Goal: Task Accomplishment & Management: Use online tool/utility

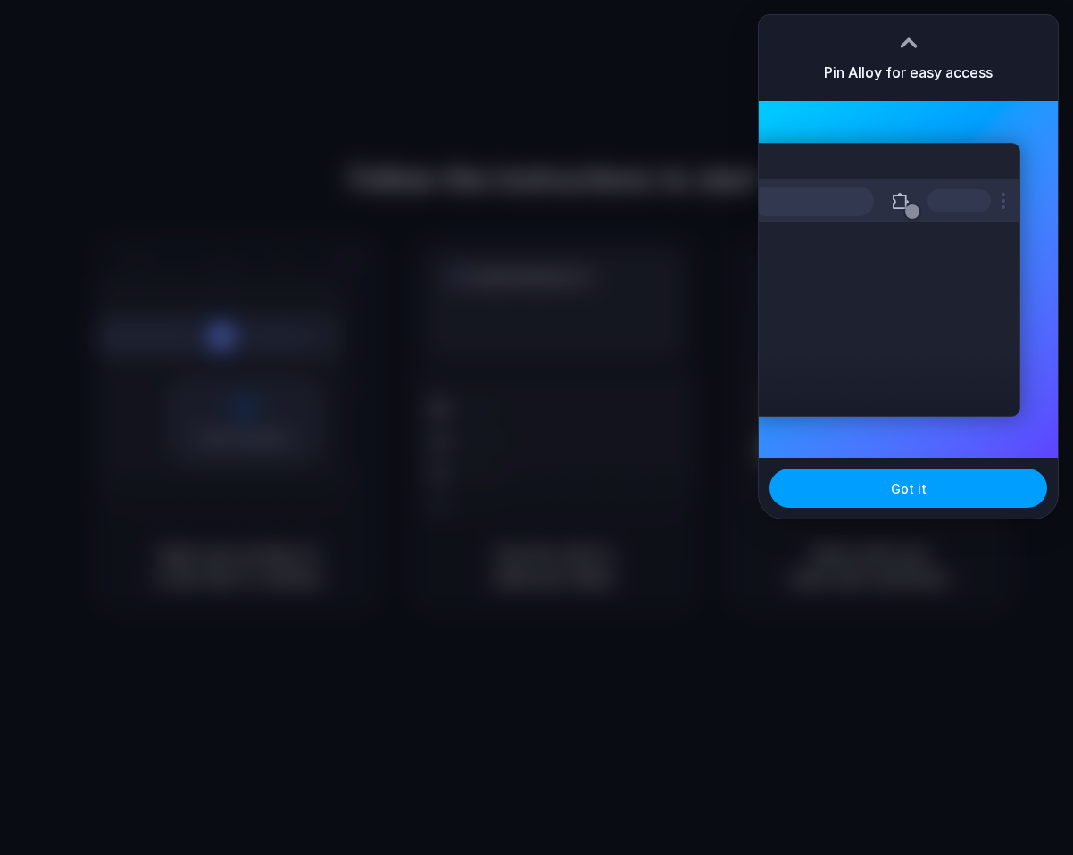
click at [872, 482] on button "Got it" at bounding box center [909, 488] width 278 height 39
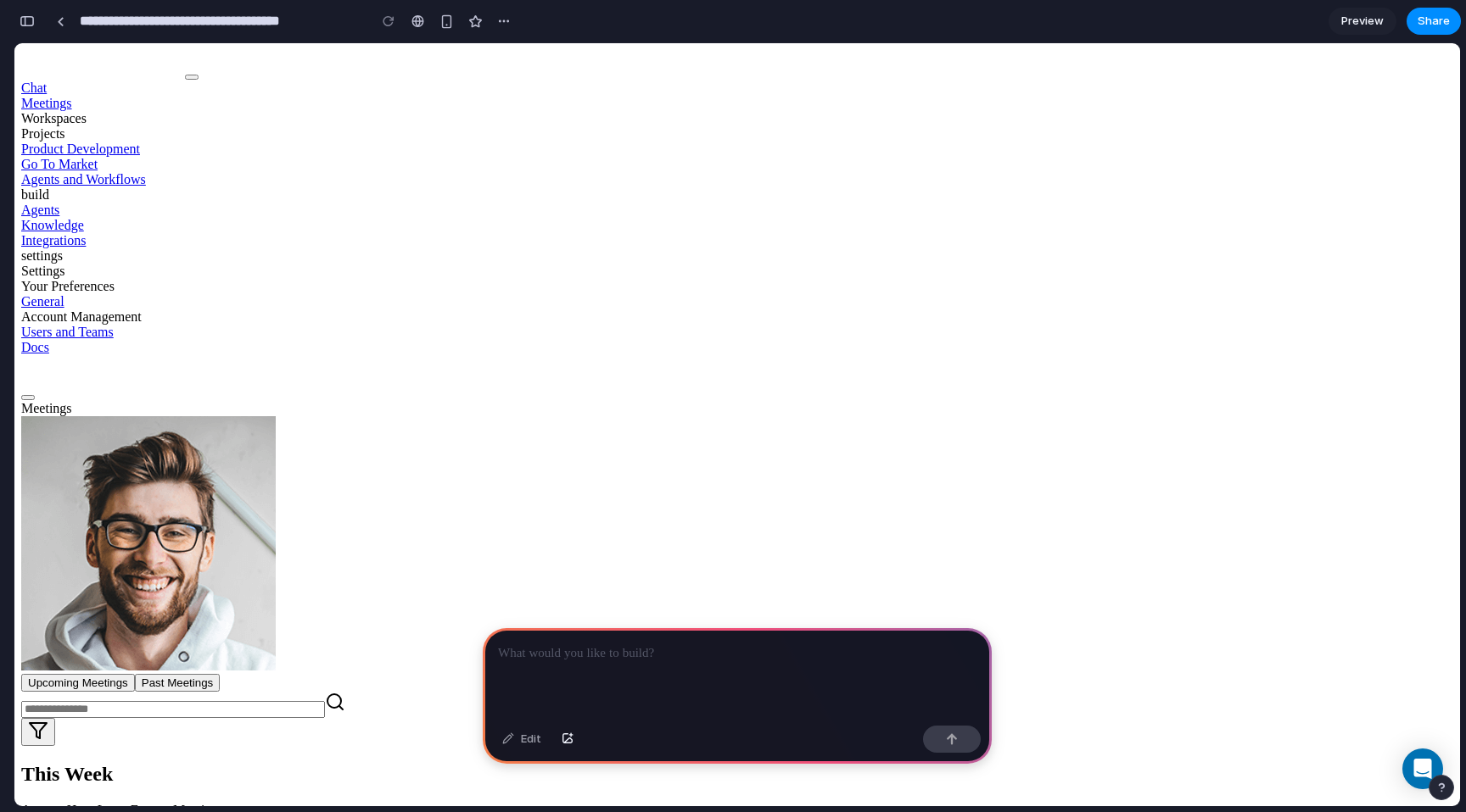
scroll to position [872, 0]
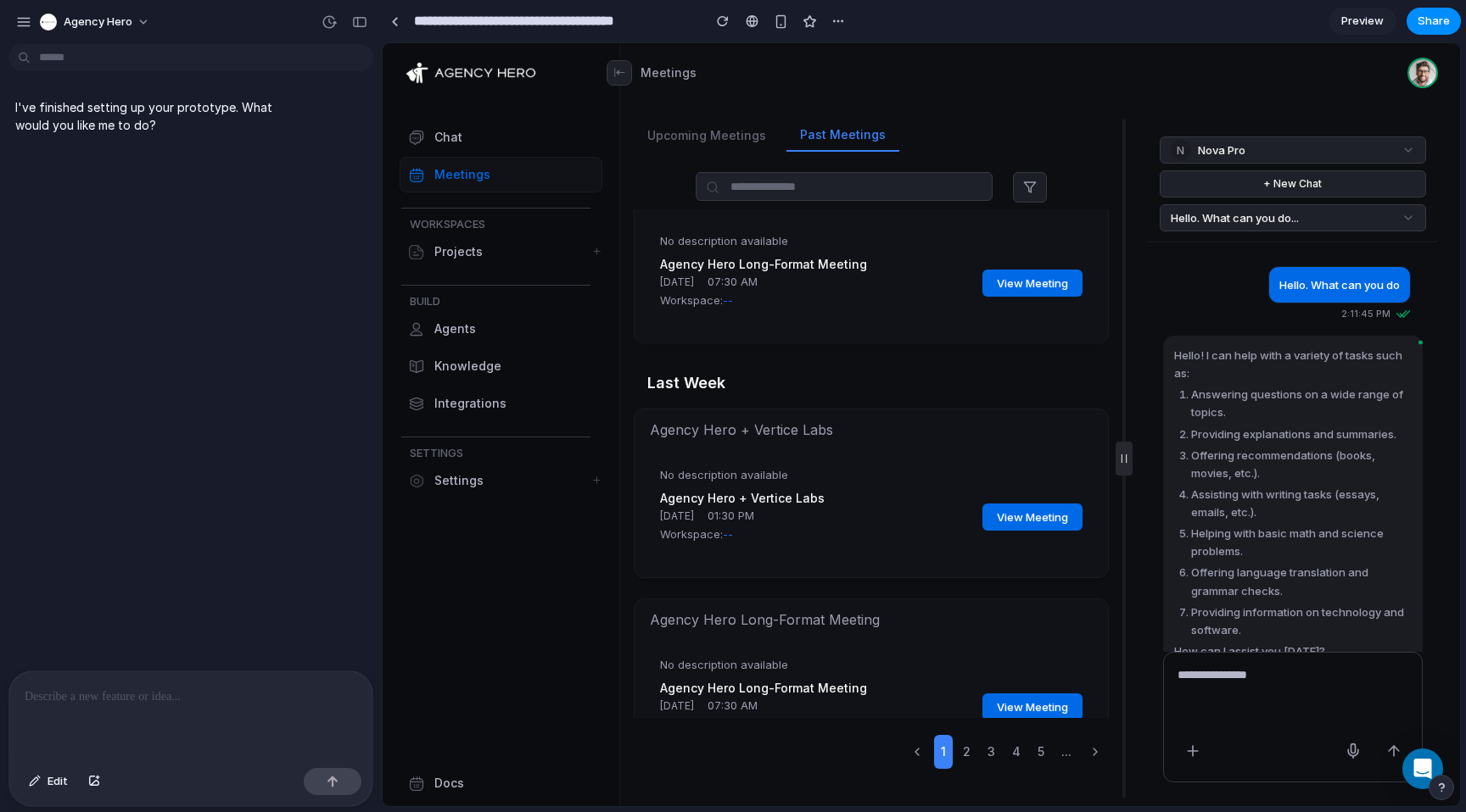
scroll to position [0, 0]
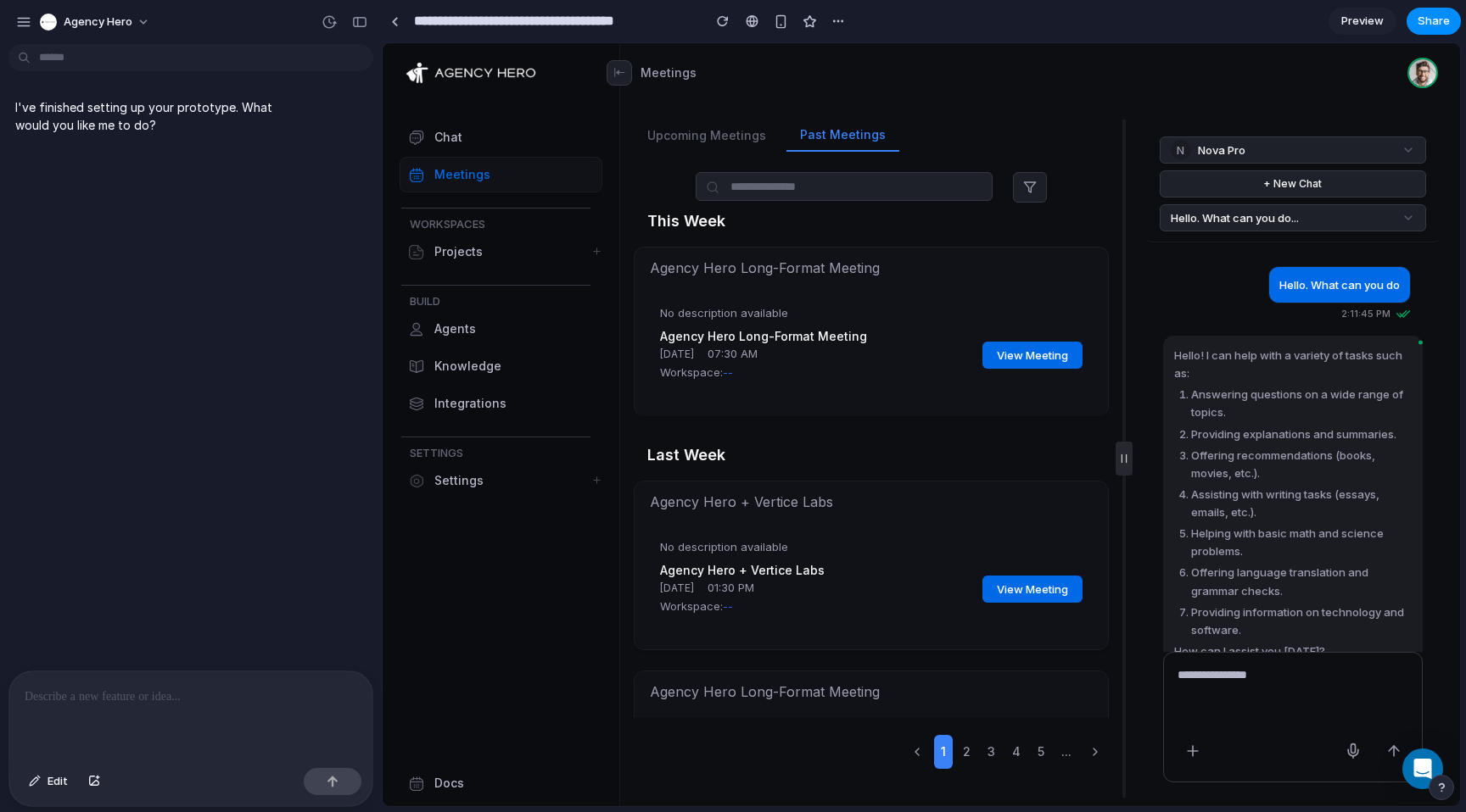
click at [174, 696] on p at bounding box center [191, 696] width 333 height 20
click at [1019, 662] on div at bounding box center [1292, 718] width 259 height 131
click at [1019, 670] on textarea at bounding box center [1292, 700] width 231 height 67
type textarea "*******"
click at [1019, 748] on icon at bounding box center [1394, 748] width 10 height 5
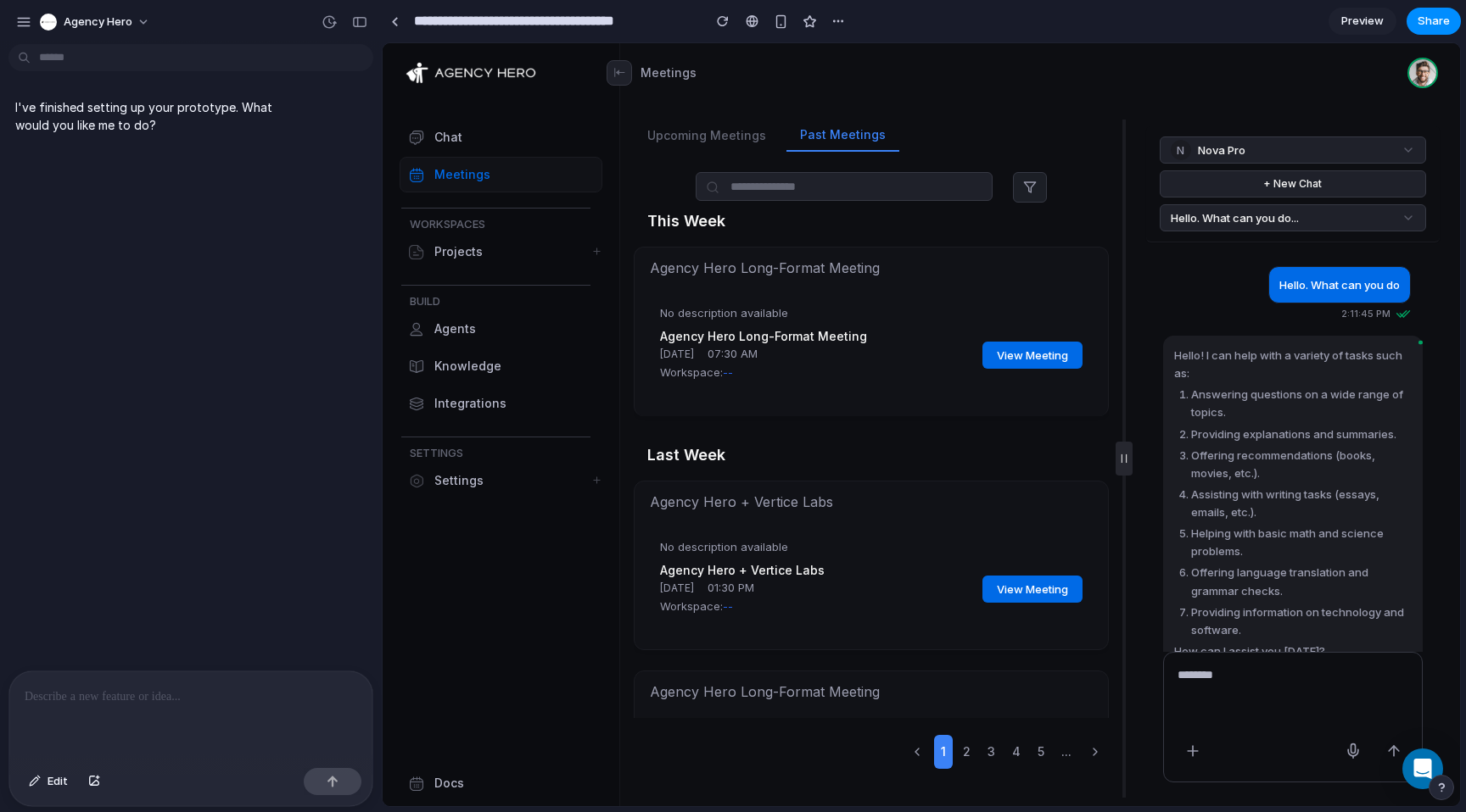
click at [1019, 685] on textarea "*******" at bounding box center [1292, 700] width 231 height 67
click at [1019, 684] on textarea "*******" at bounding box center [1292, 700] width 231 height 67
click at [449, 252] on div "Projects" at bounding box center [504, 252] width 139 height 17
click at [20, 12] on button "button" at bounding box center [24, 22] width 26 height 26
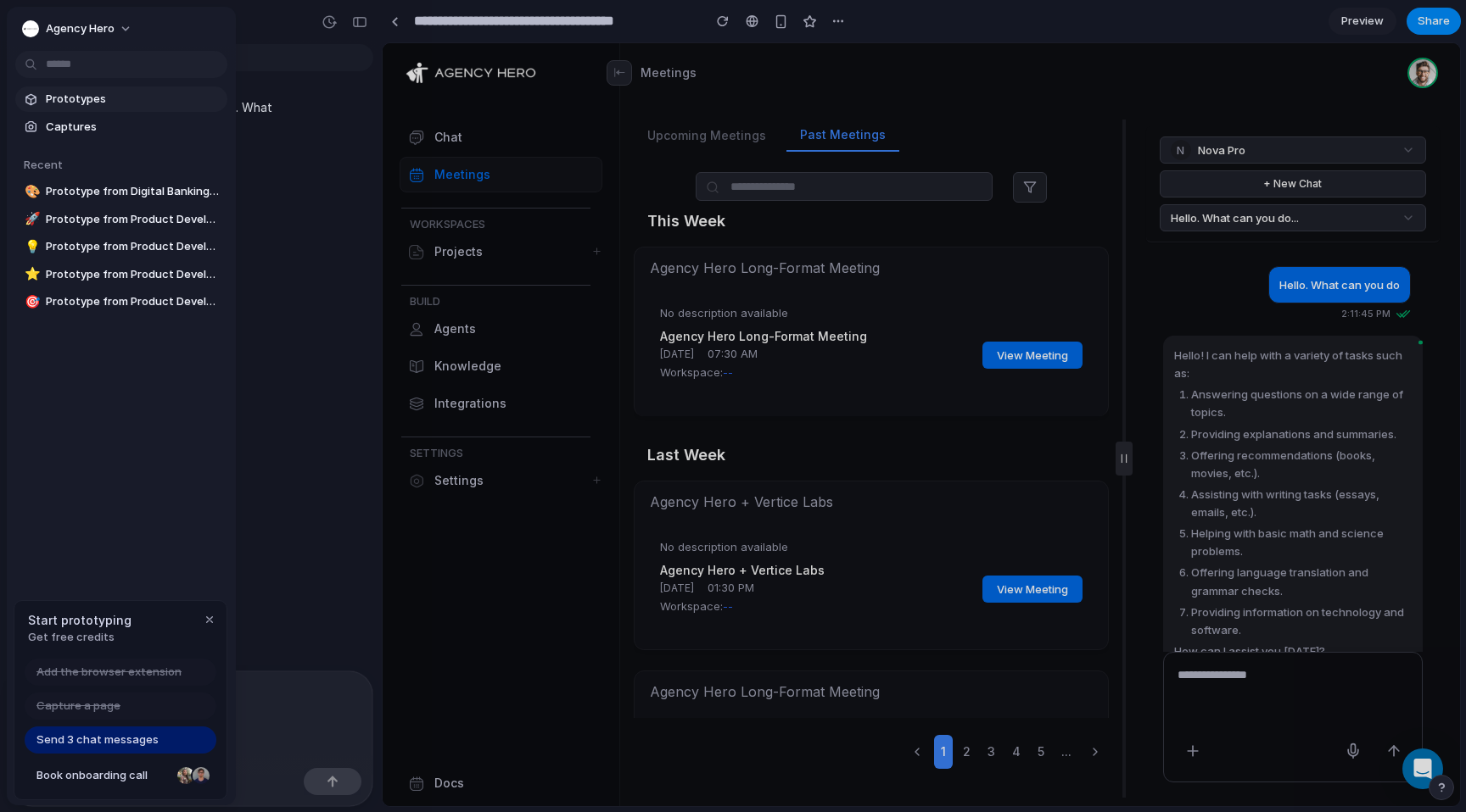
click at [75, 101] on span "Prototypes" at bounding box center [133, 100] width 175 height 17
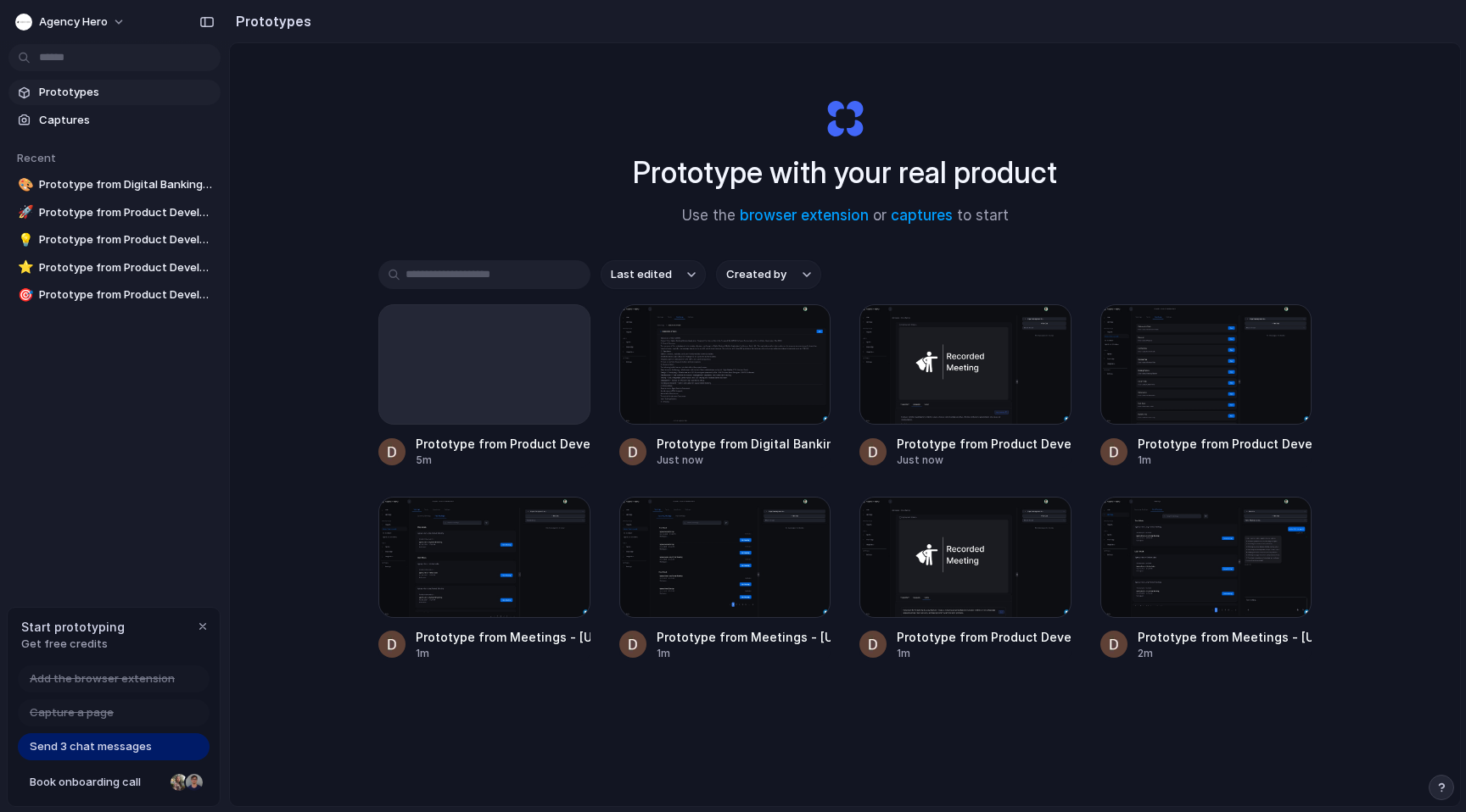
click at [756, 575] on div at bounding box center [725, 557] width 212 height 121
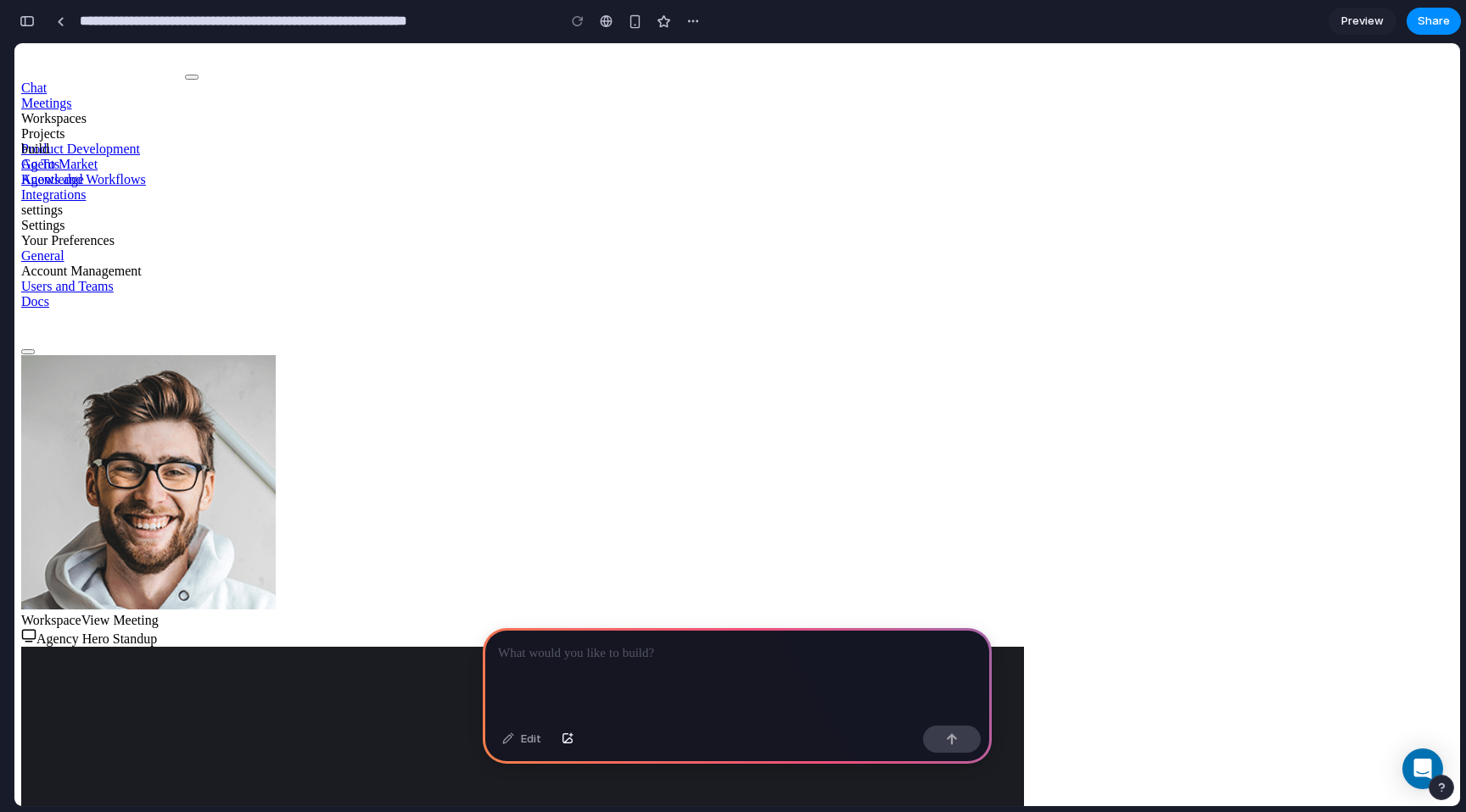
scroll to position [222, 0]
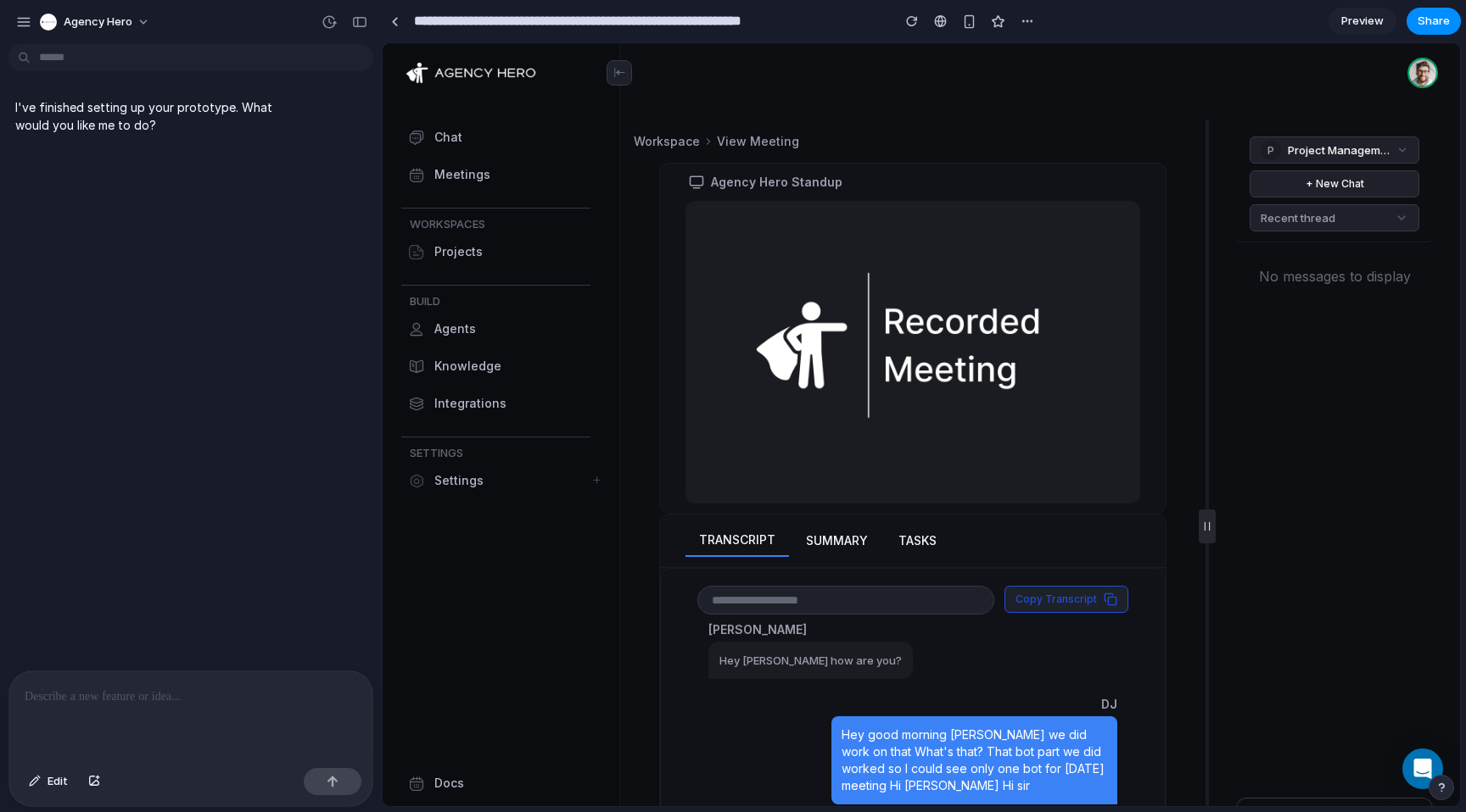
scroll to position [0, 0]
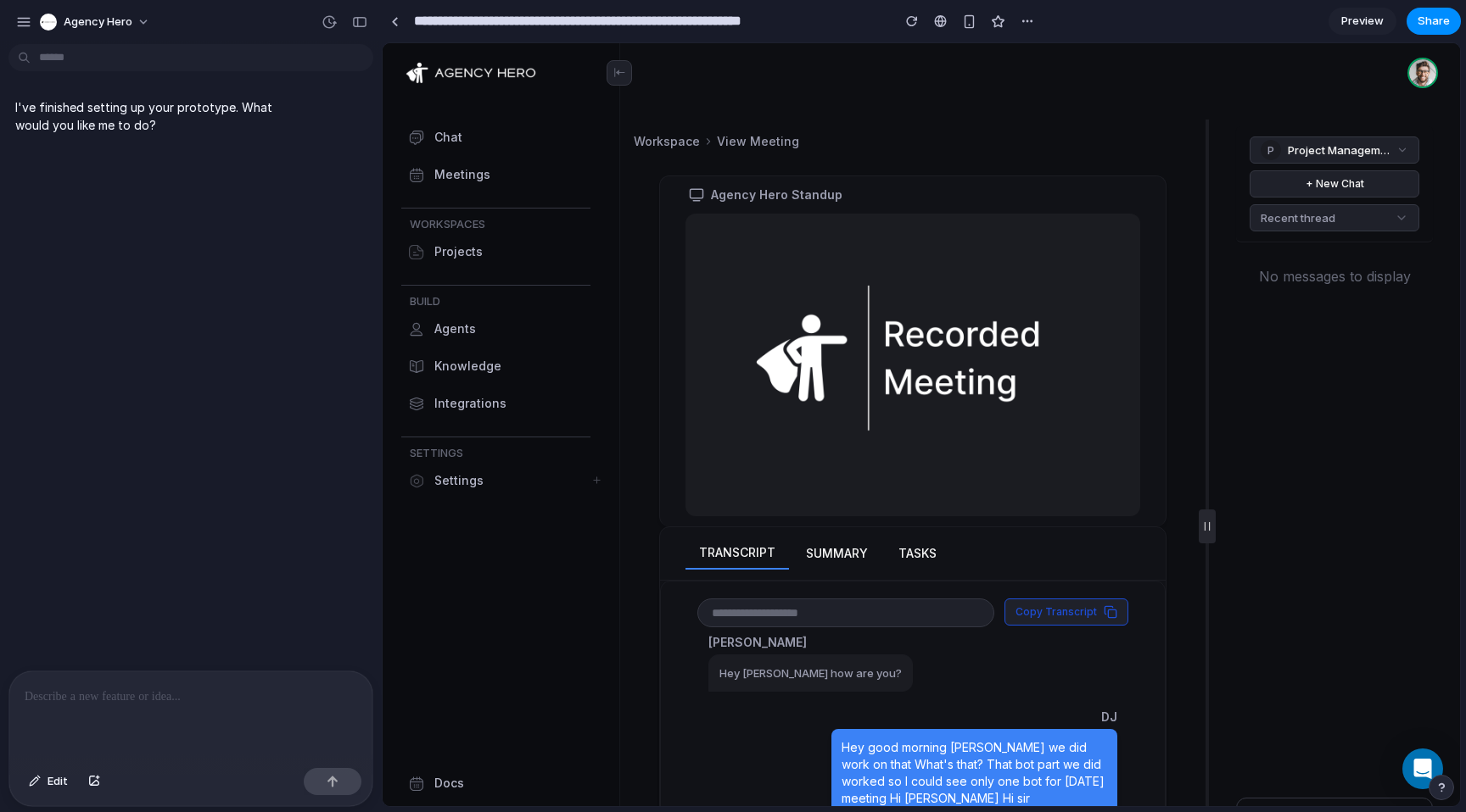
click at [111, 703] on p at bounding box center [191, 696] width 333 height 20
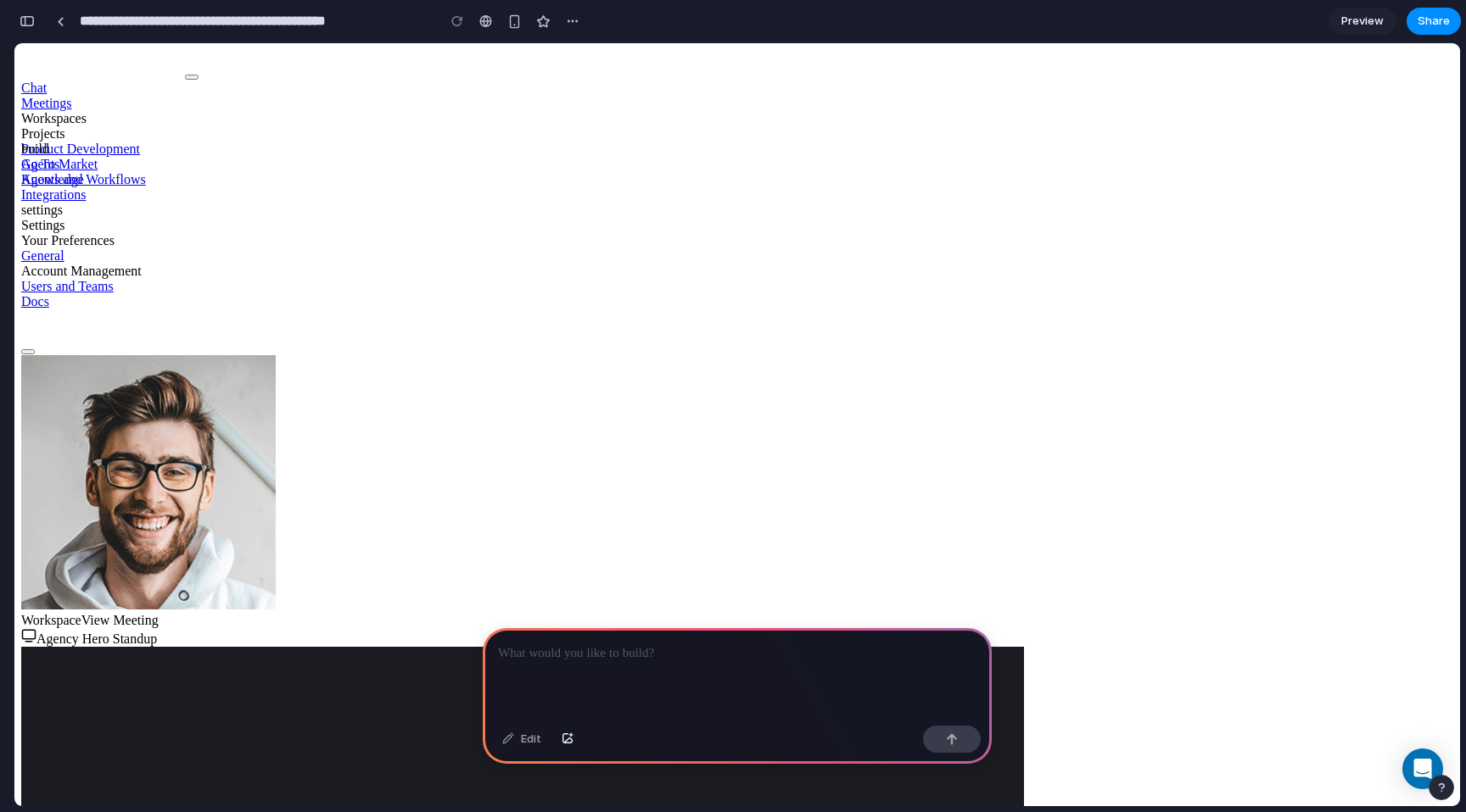
scroll to position [0, 15]
click at [82, 614] on span "Workspace" at bounding box center [50, 620] width 60 height 14
click at [159, 614] on span "View Meeting" at bounding box center [120, 620] width 77 height 14
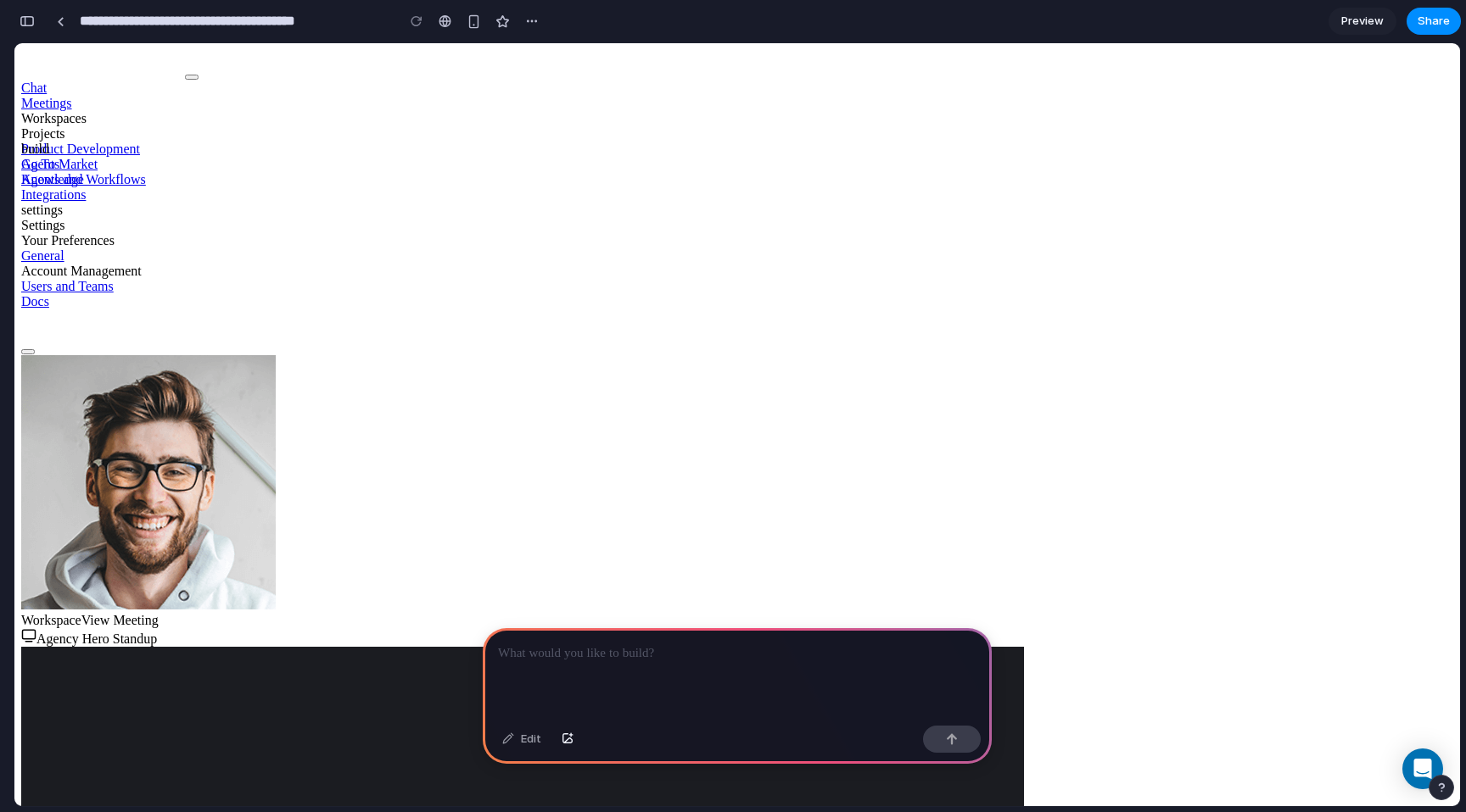
click at [82, 614] on span "Workspace" at bounding box center [50, 620] width 60 height 14
click at [105, 142] on div "Projects" at bounding box center [736, 134] width 1432 height 15
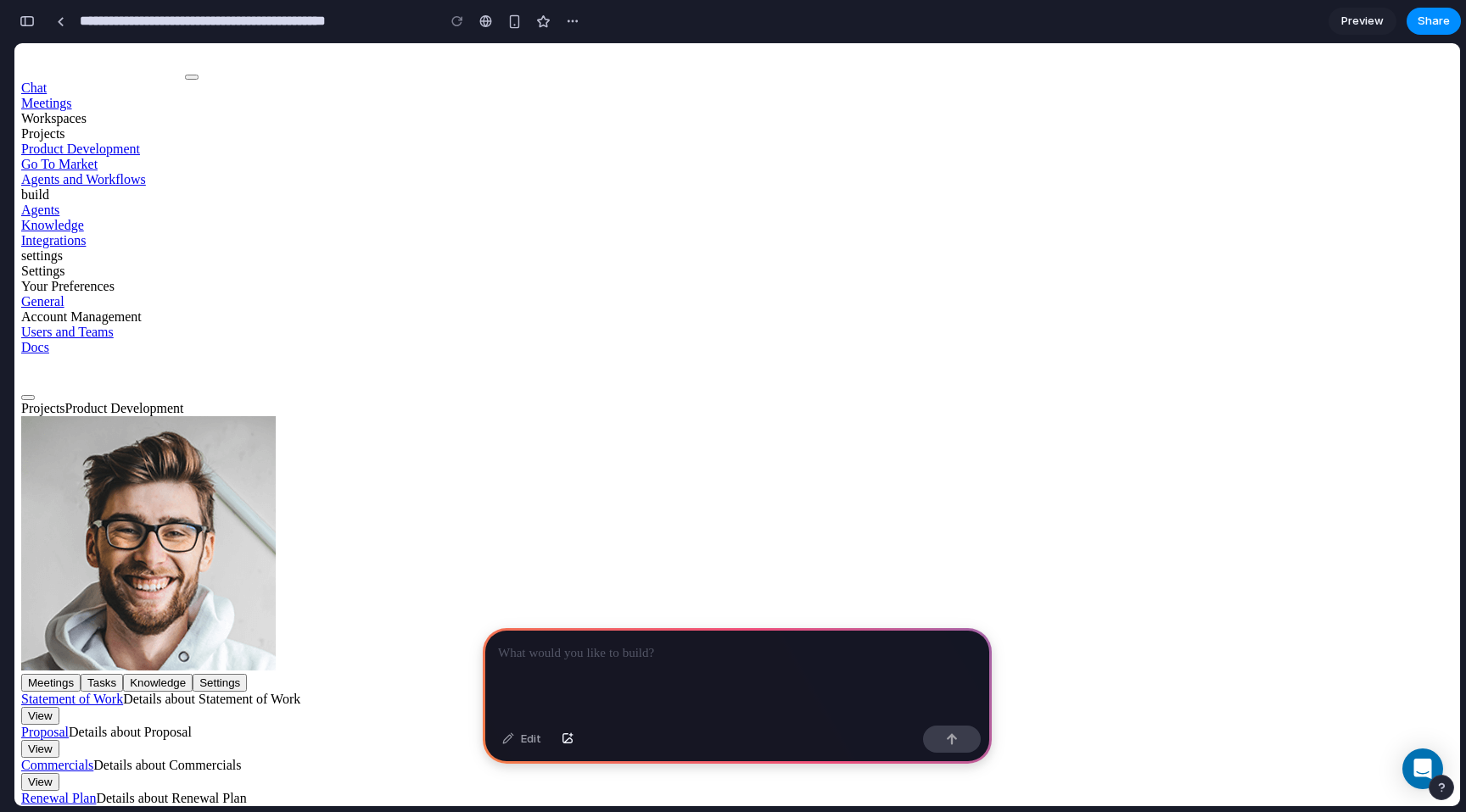
click at [60, 708] on button "View" at bounding box center [40, 716] width 38 height 18
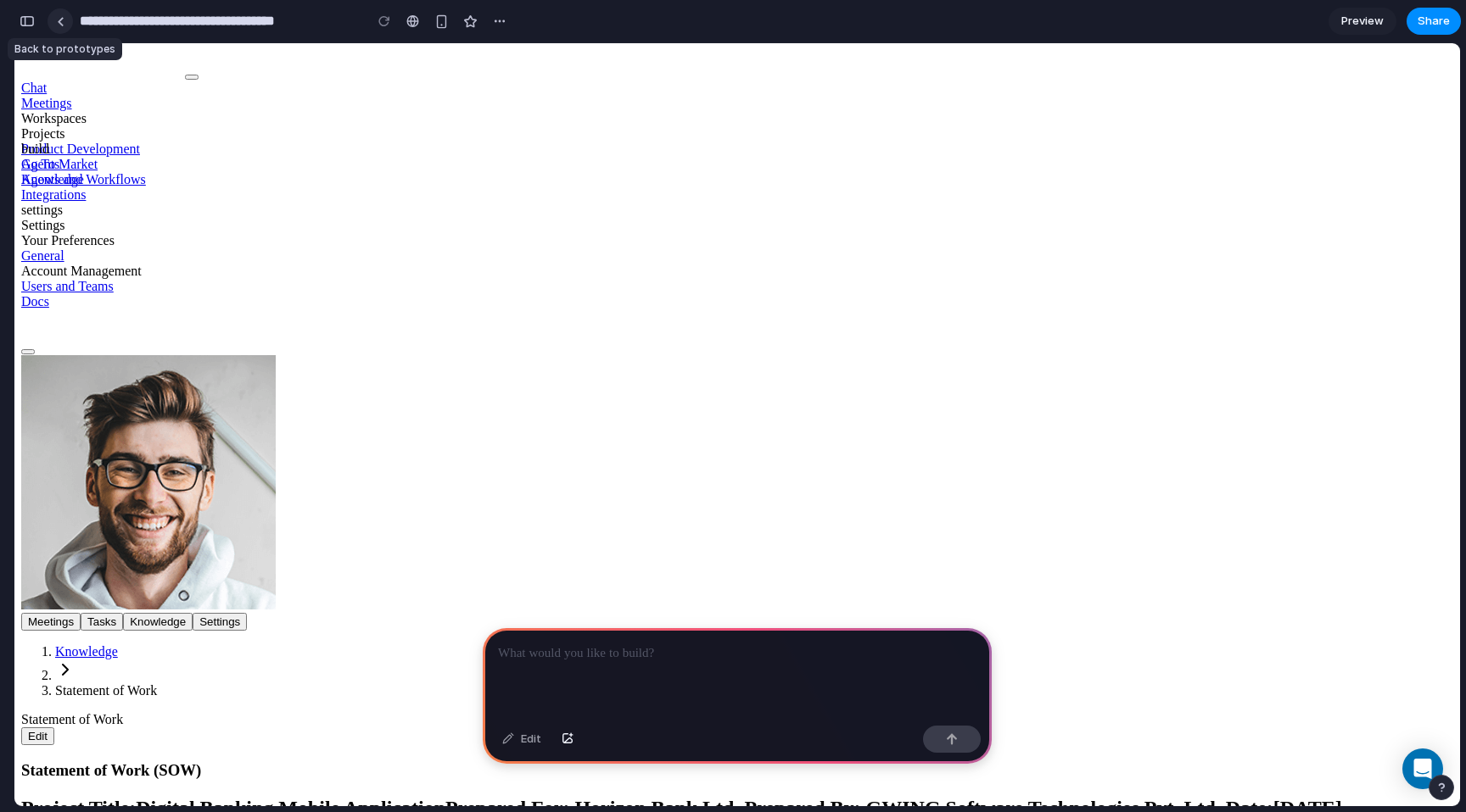
click at [62, 23] on div at bounding box center [61, 22] width 8 height 9
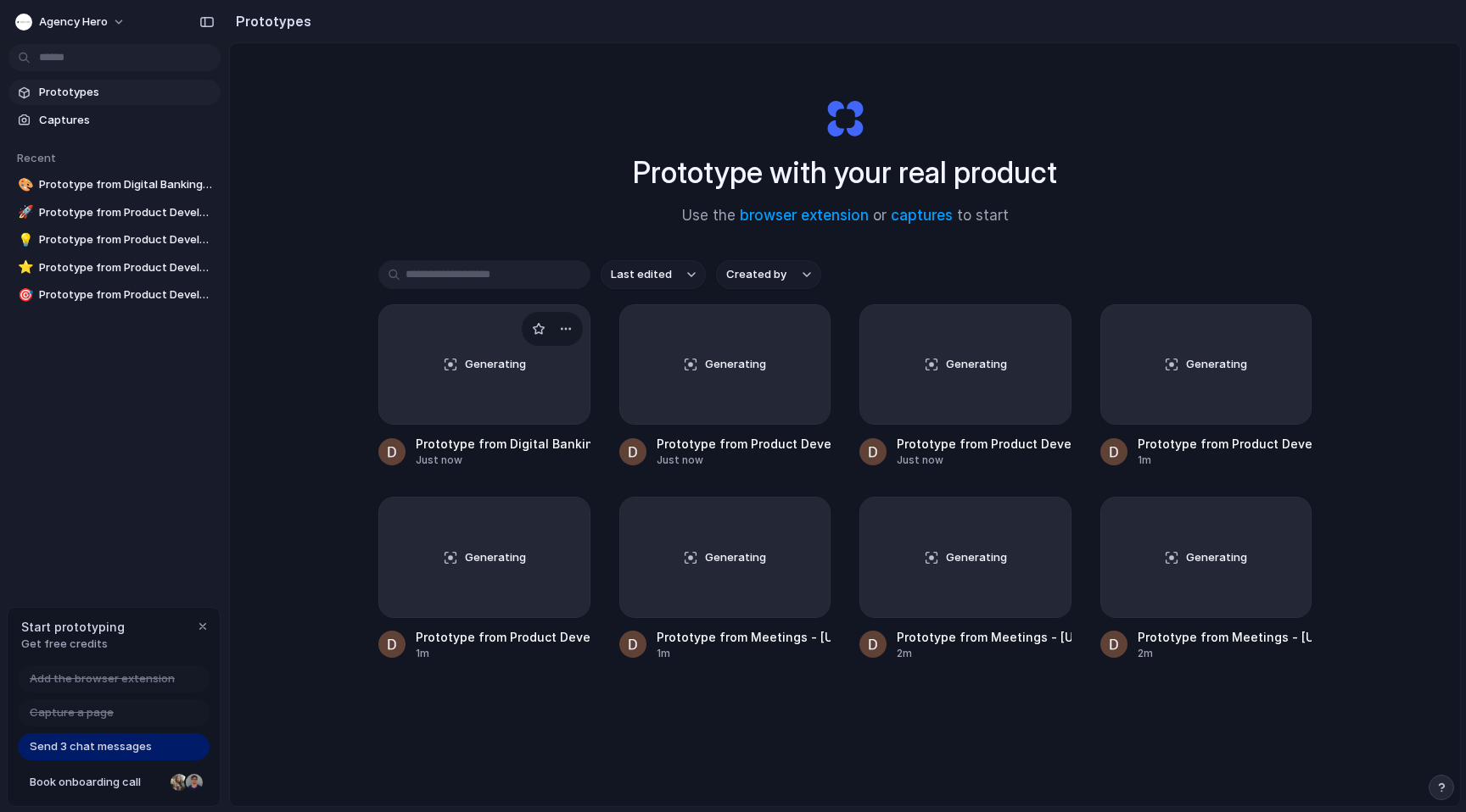
click at [478, 372] on span "Generating" at bounding box center [495, 365] width 61 height 17
